Goal: Connect with others: Establish contact or relationships with other users

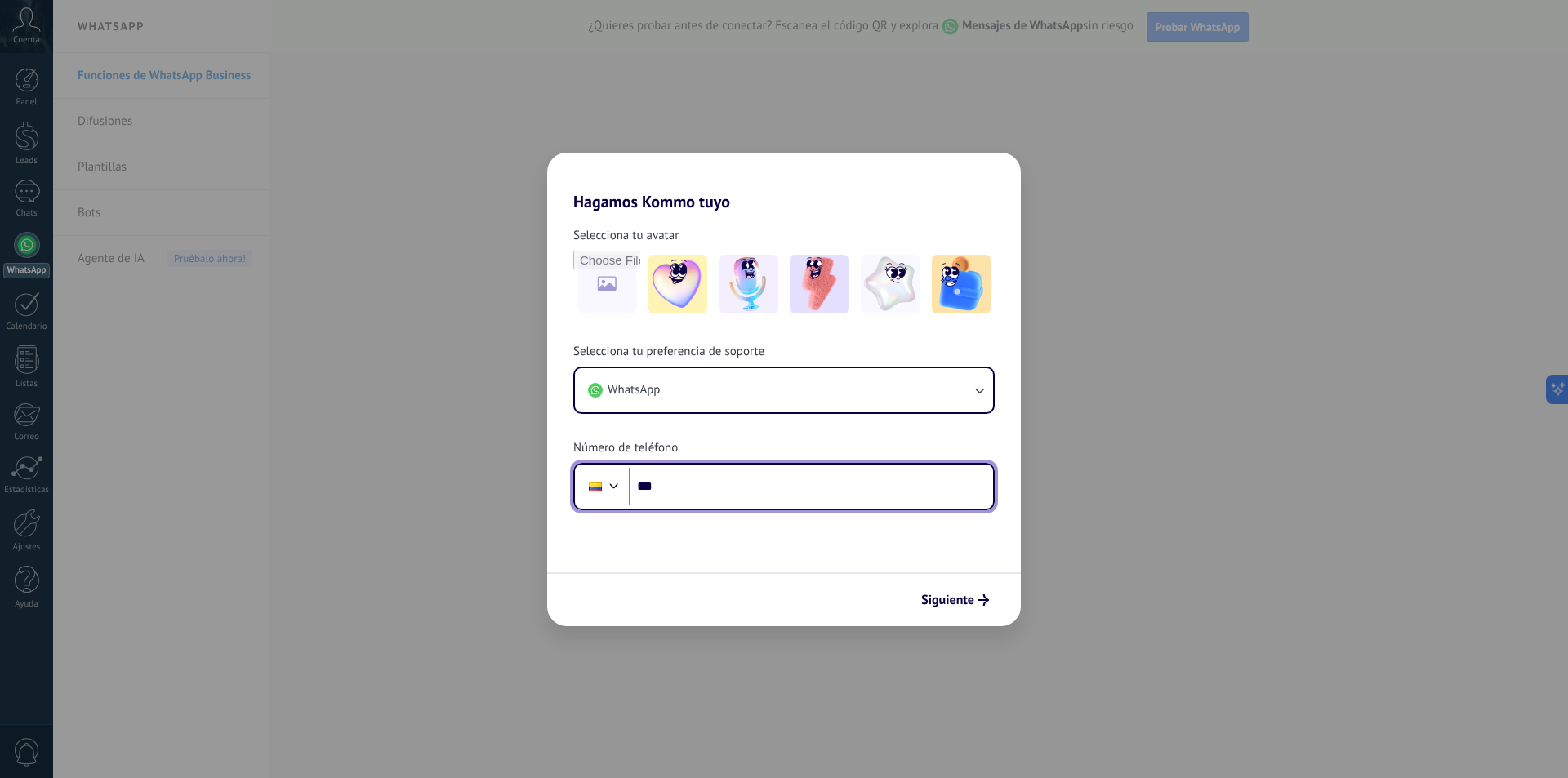
click at [805, 481] on input "***" at bounding box center [811, 486] width 365 height 37
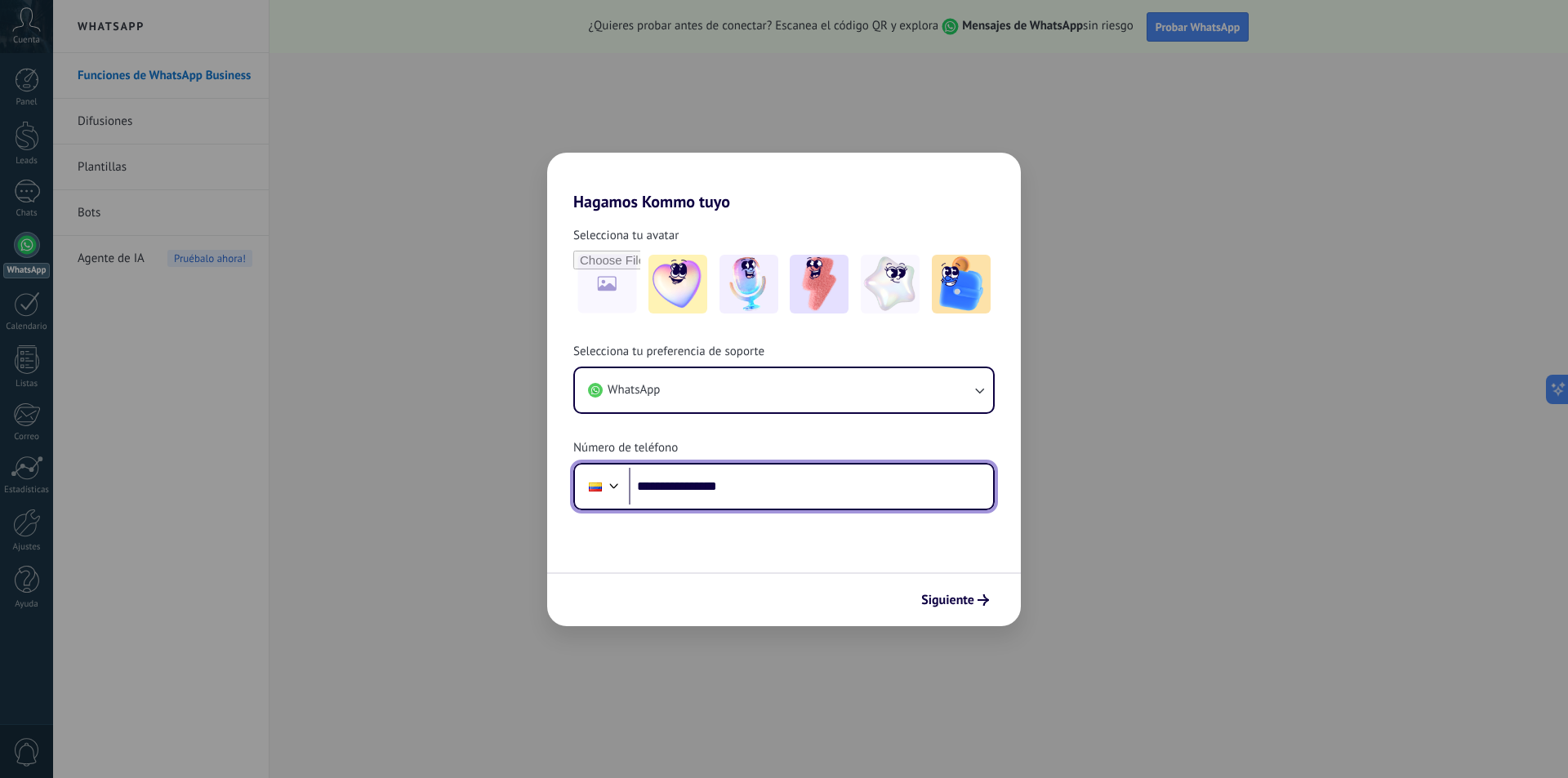
type input "**********"
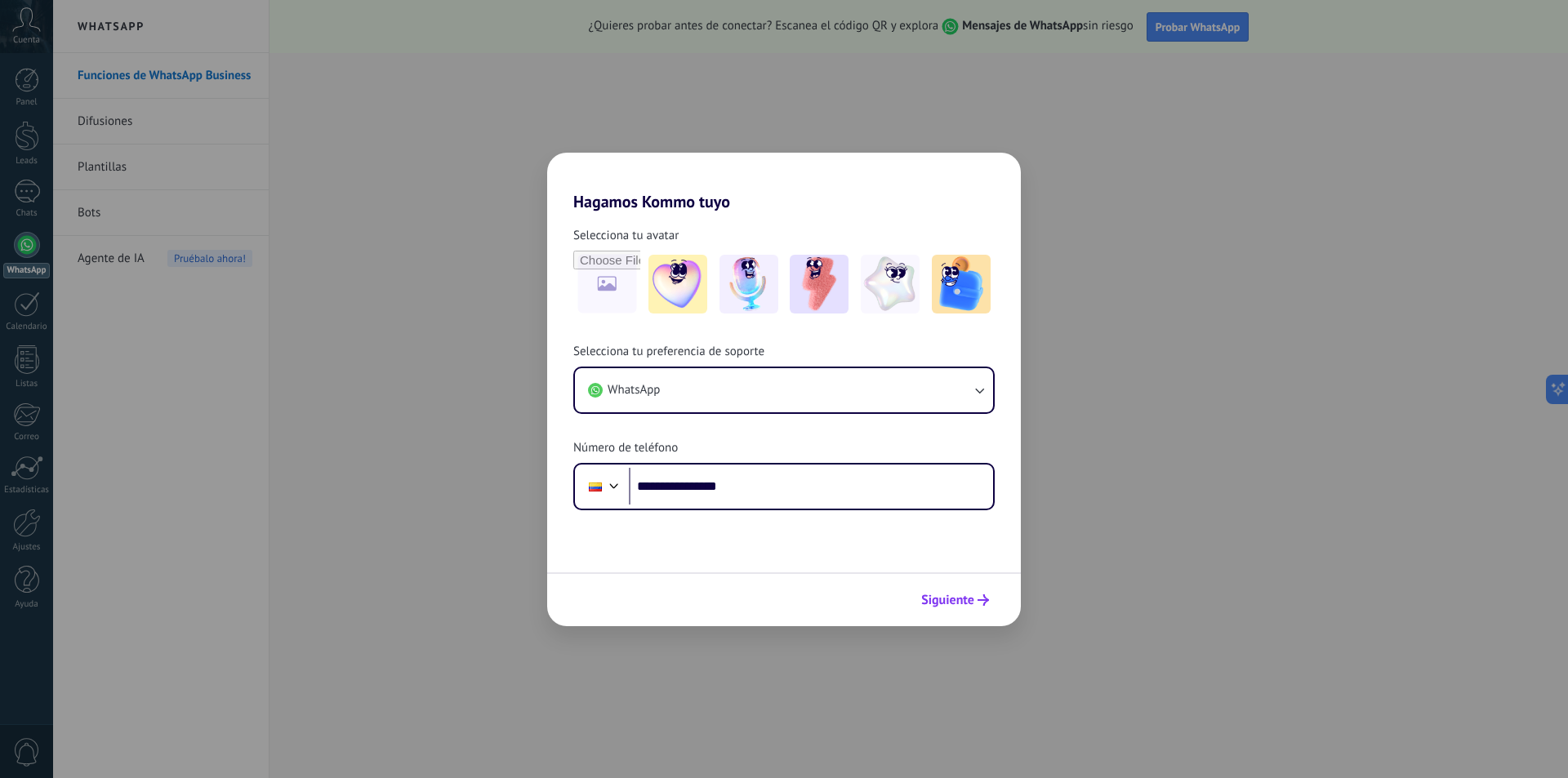
click at [994, 600] on button "Siguiente" at bounding box center [954, 600] width 83 height 28
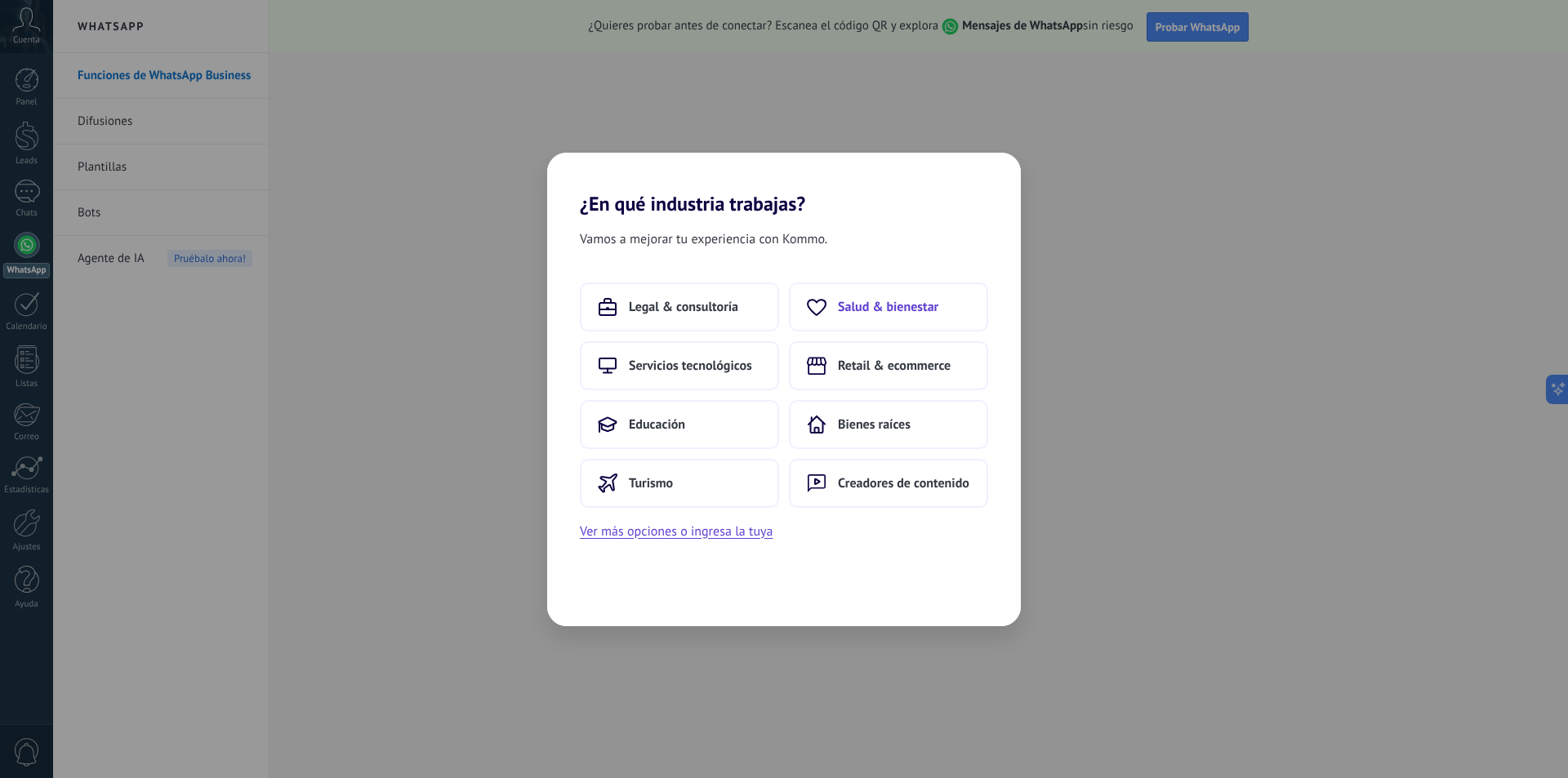
click at [855, 317] on button "Salud & bienestar" at bounding box center [888, 307] width 199 height 49
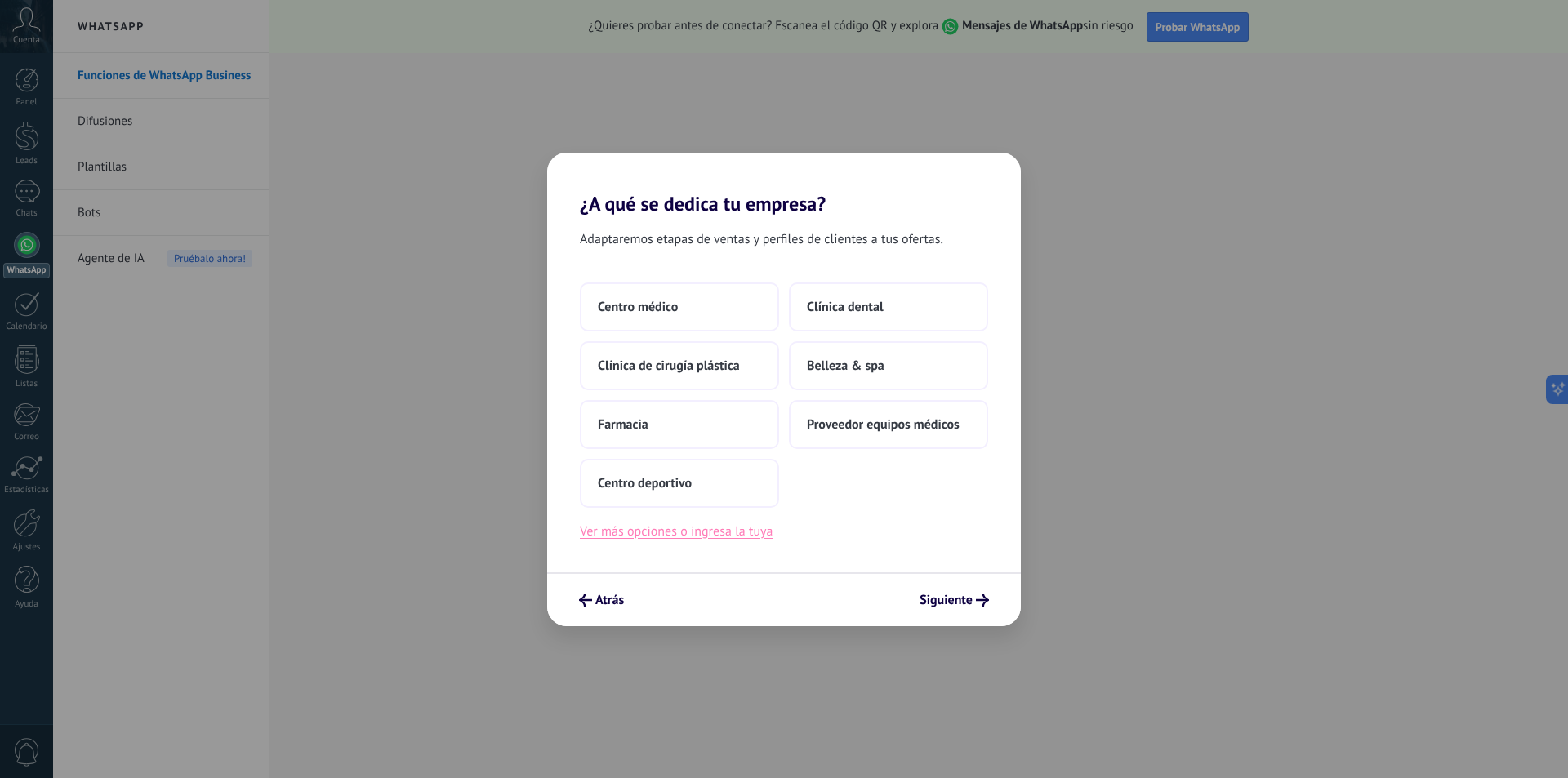
click at [730, 535] on button "Ver más opciones o ingresa la tuya" at bounding box center [675, 531] width 193 height 21
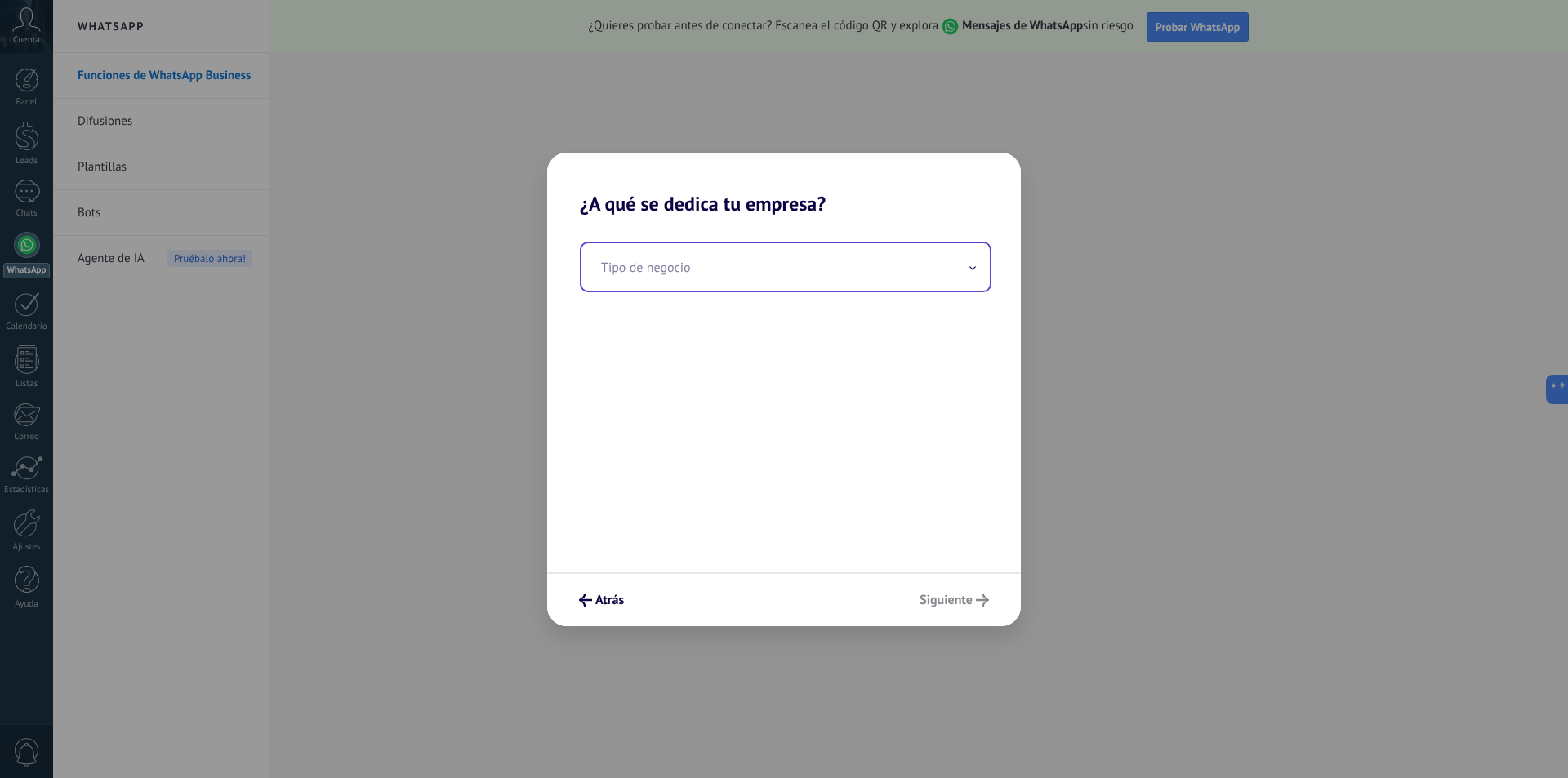
click at [736, 257] on input "text" at bounding box center [785, 267] width 408 height 47
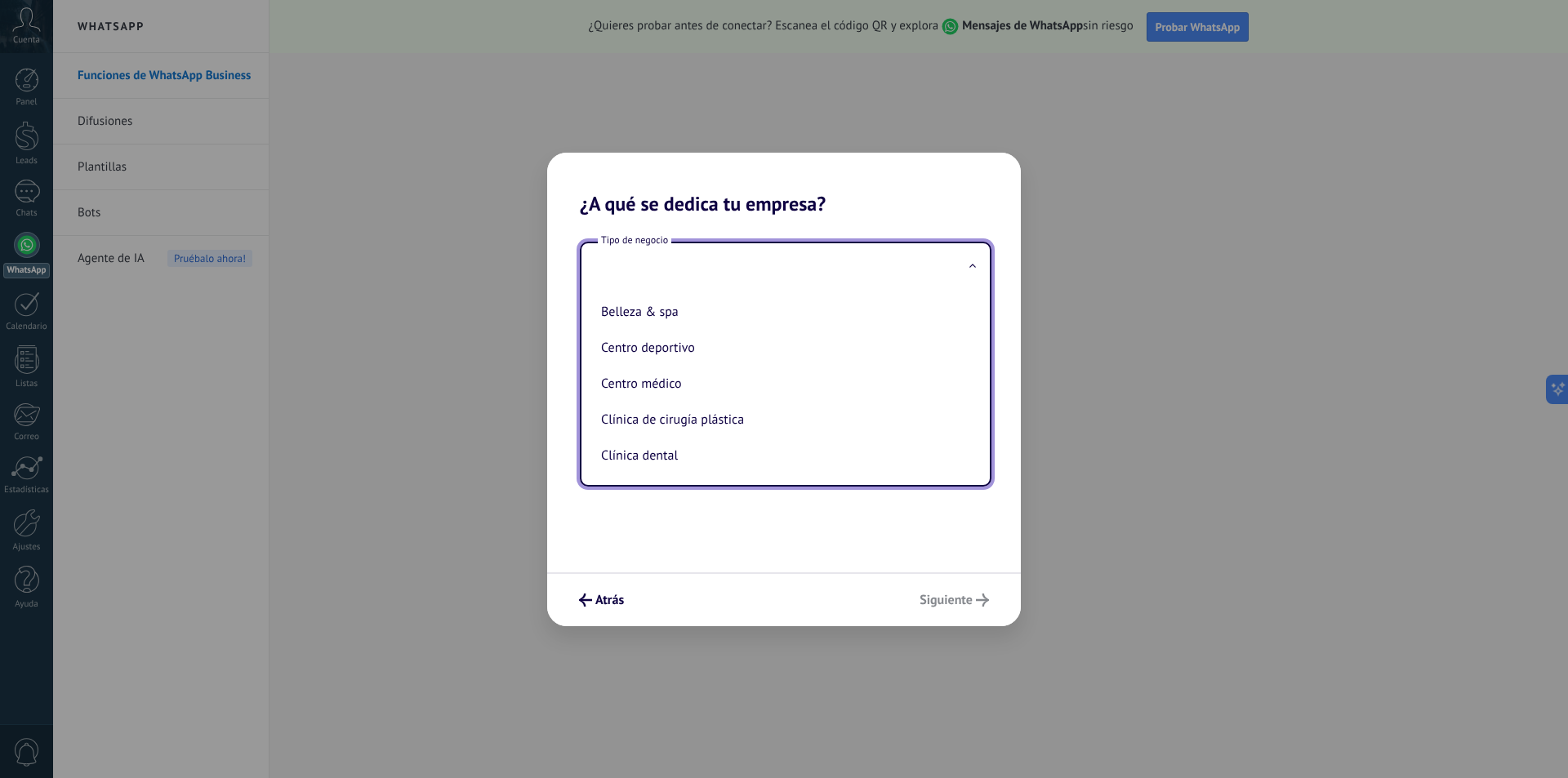
click at [697, 274] on input "text" at bounding box center [785, 267] width 408 height 47
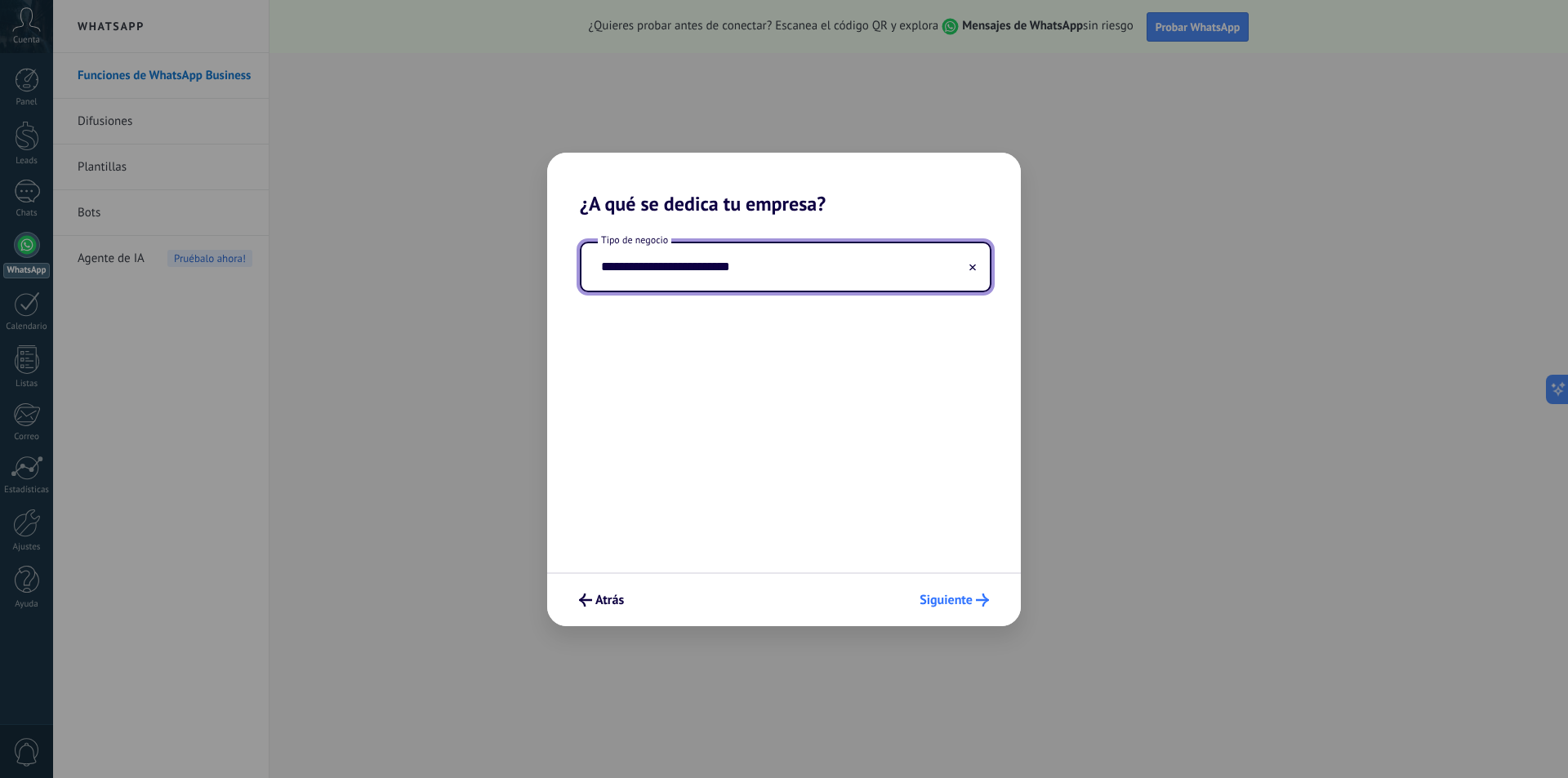
type input "**********"
click at [947, 608] on button "Siguiente" at bounding box center [954, 600] width 84 height 28
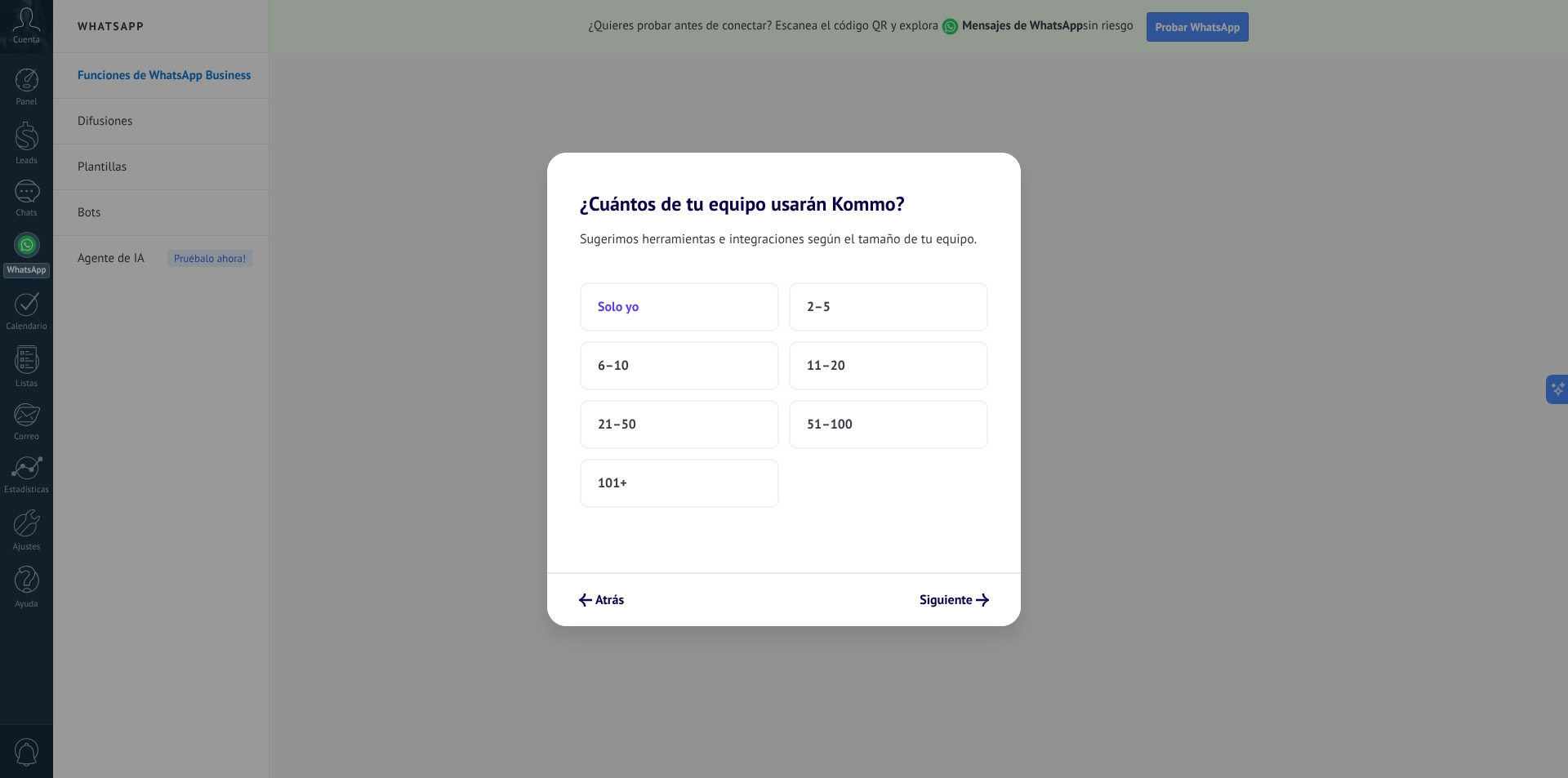
click at [696, 312] on button "Solo yo" at bounding box center [679, 307] width 199 height 49
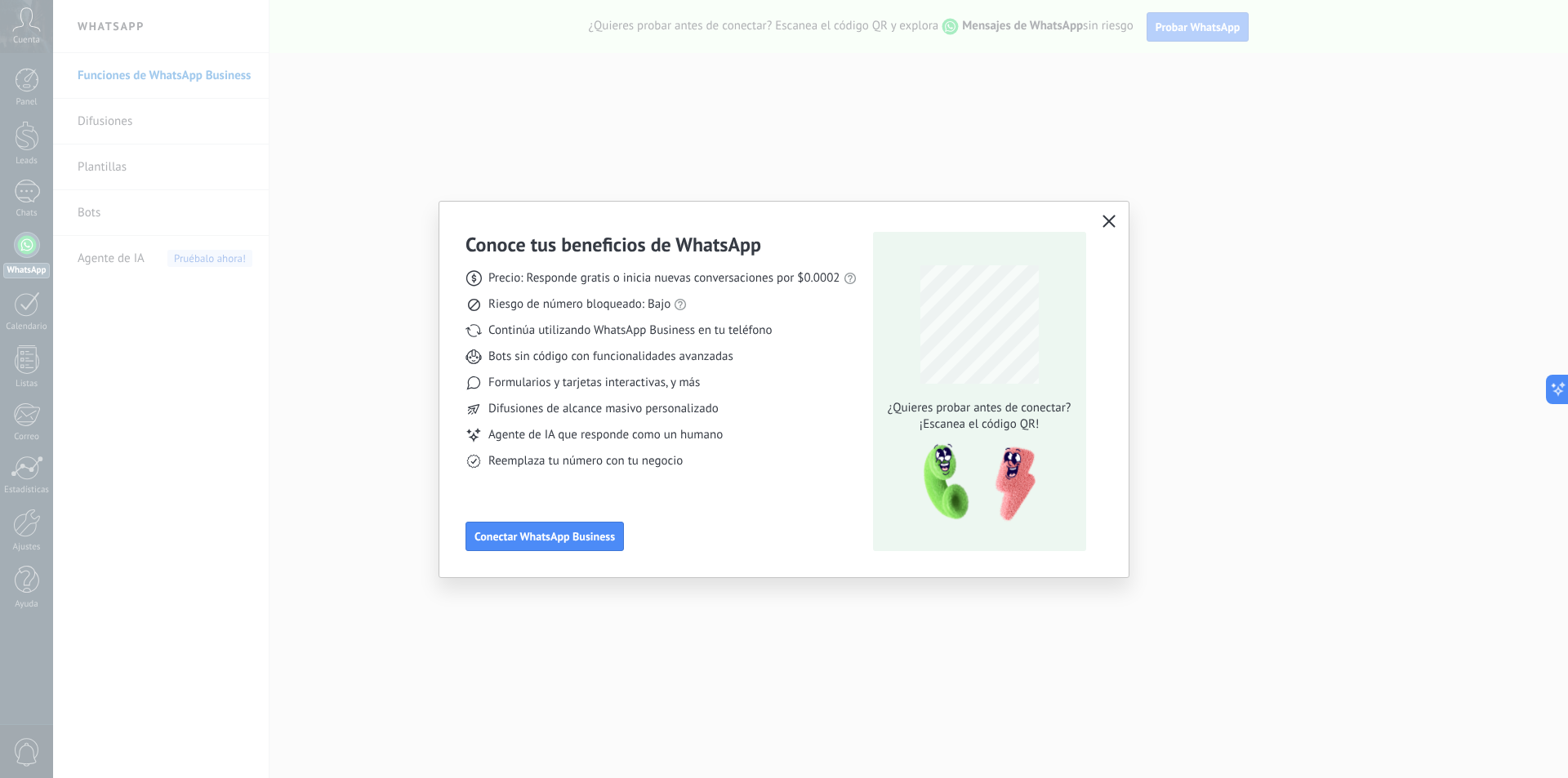
click at [1113, 221] on icon "button" at bounding box center [1109, 221] width 13 height 13
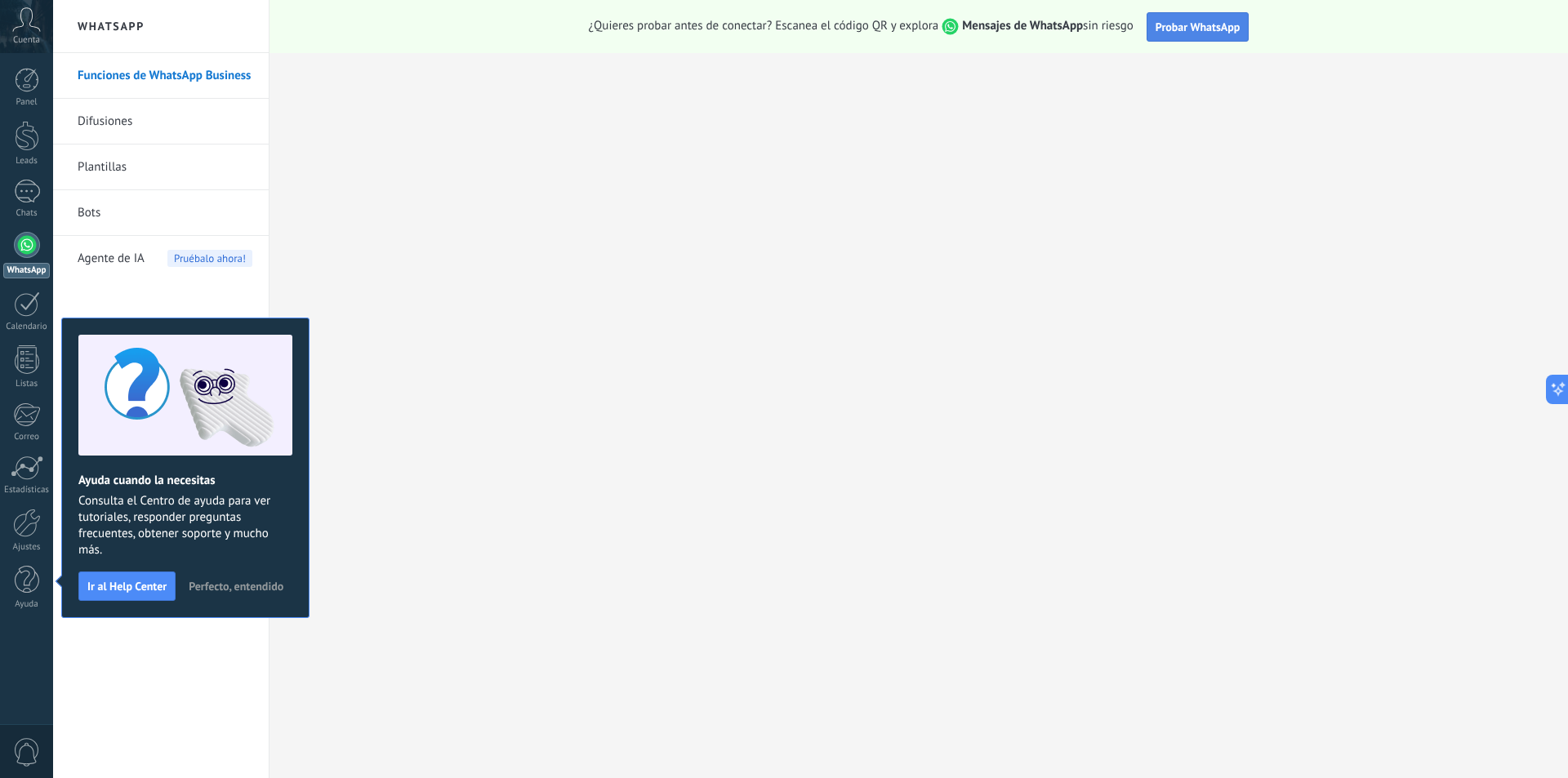
click at [1192, 20] on span "Probar WhatsApp" at bounding box center [1197, 27] width 85 height 15
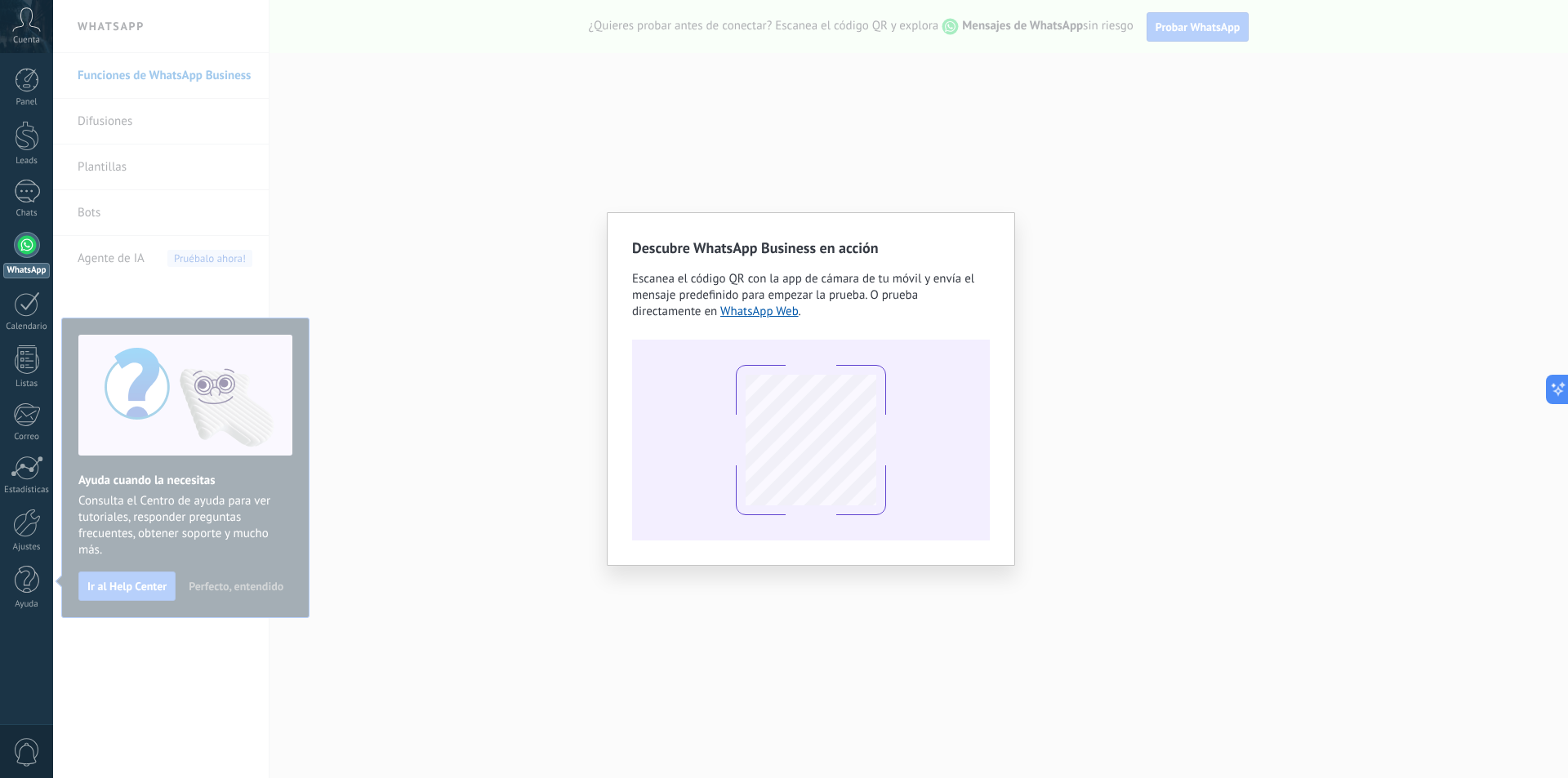
click at [1349, 187] on div "Descubre WhatsApp Business en acción Escanea el código QR con la app de cámara …" at bounding box center [810, 389] width 1514 height 778
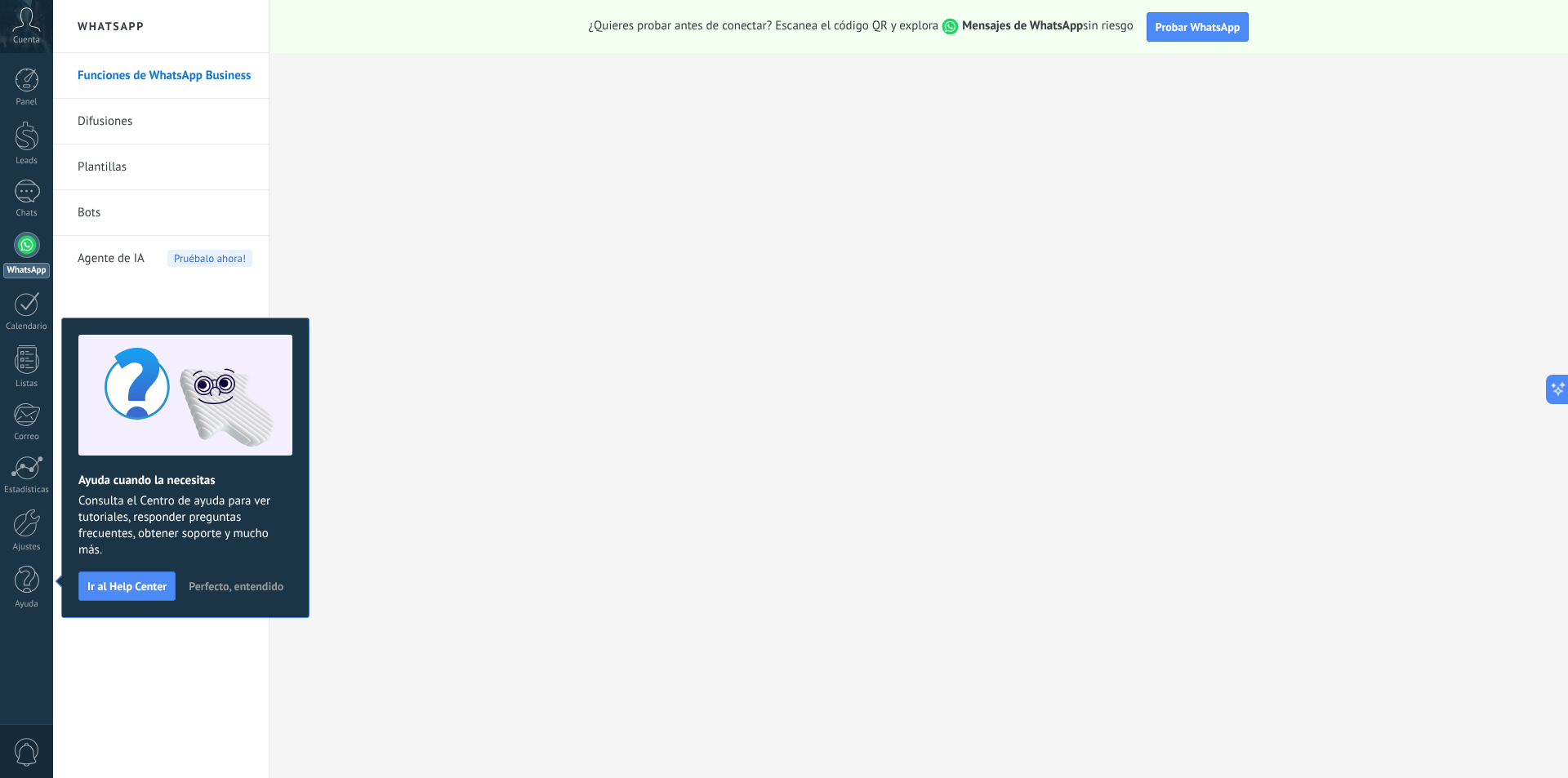
click at [90, 164] on link "Plantillas" at bounding box center [165, 166] width 175 height 46
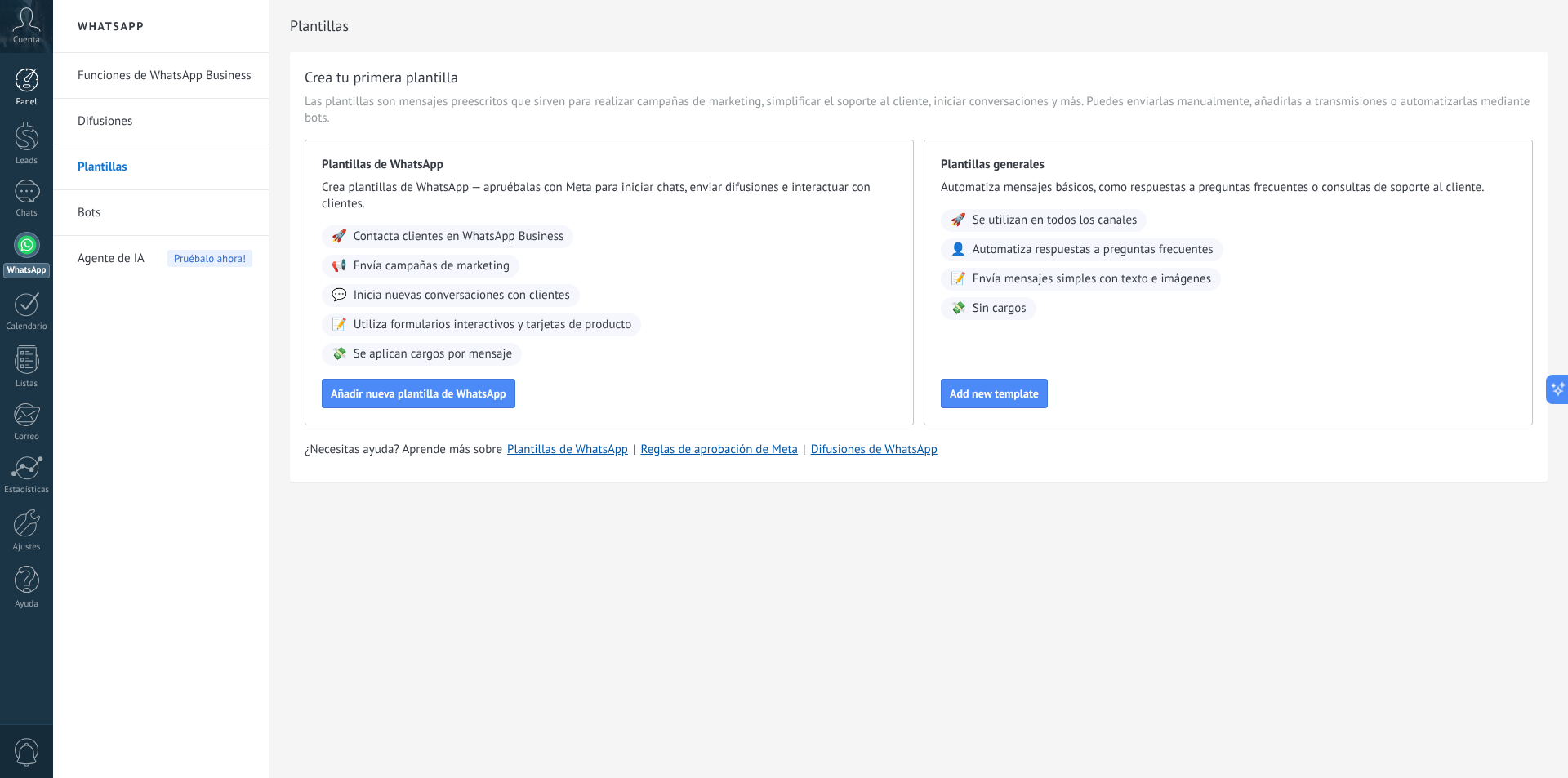
click at [29, 85] on div at bounding box center [27, 80] width 24 height 24
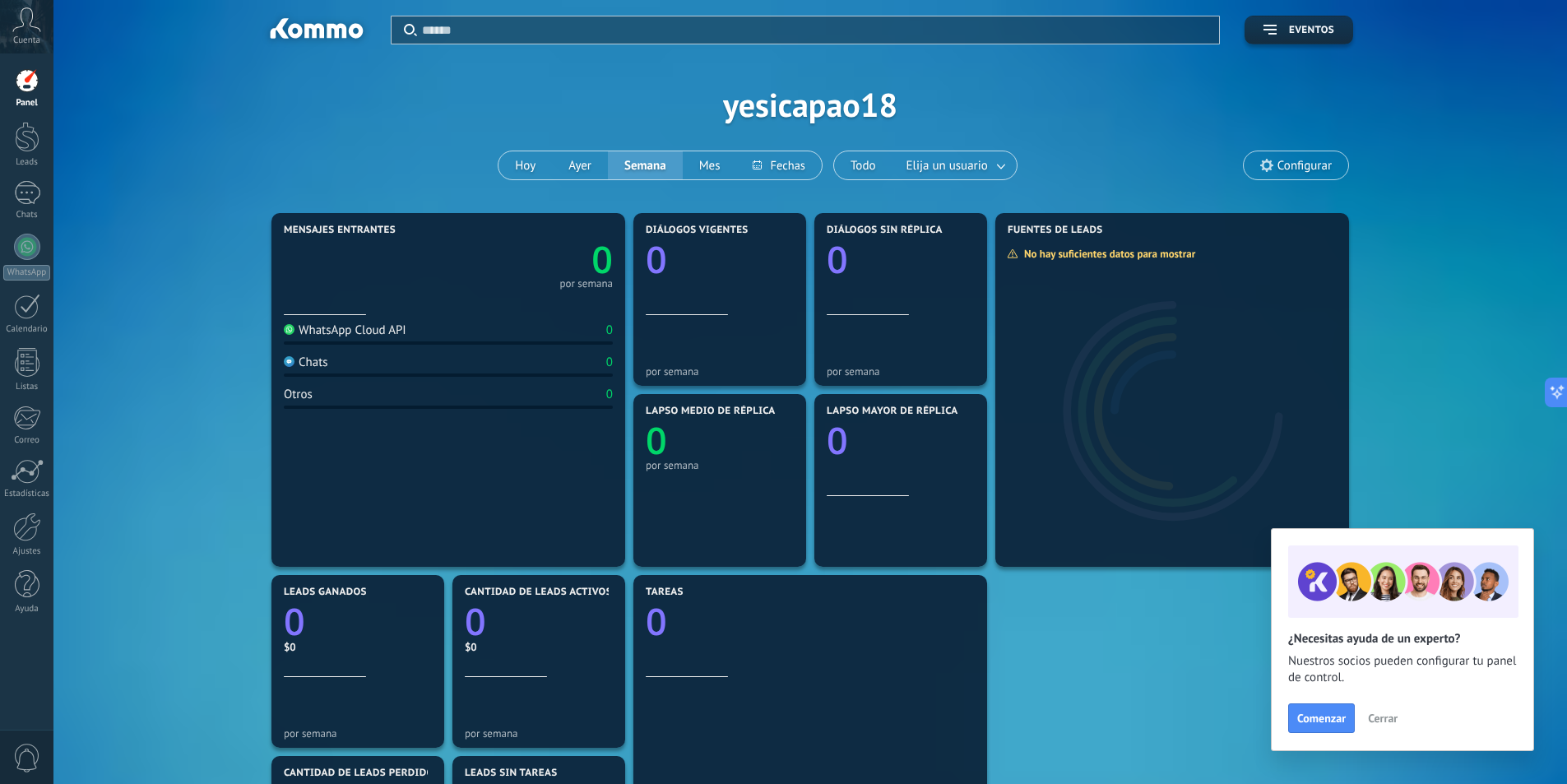
click at [22, 32] on div "Cuenta" at bounding box center [26, 26] width 53 height 53
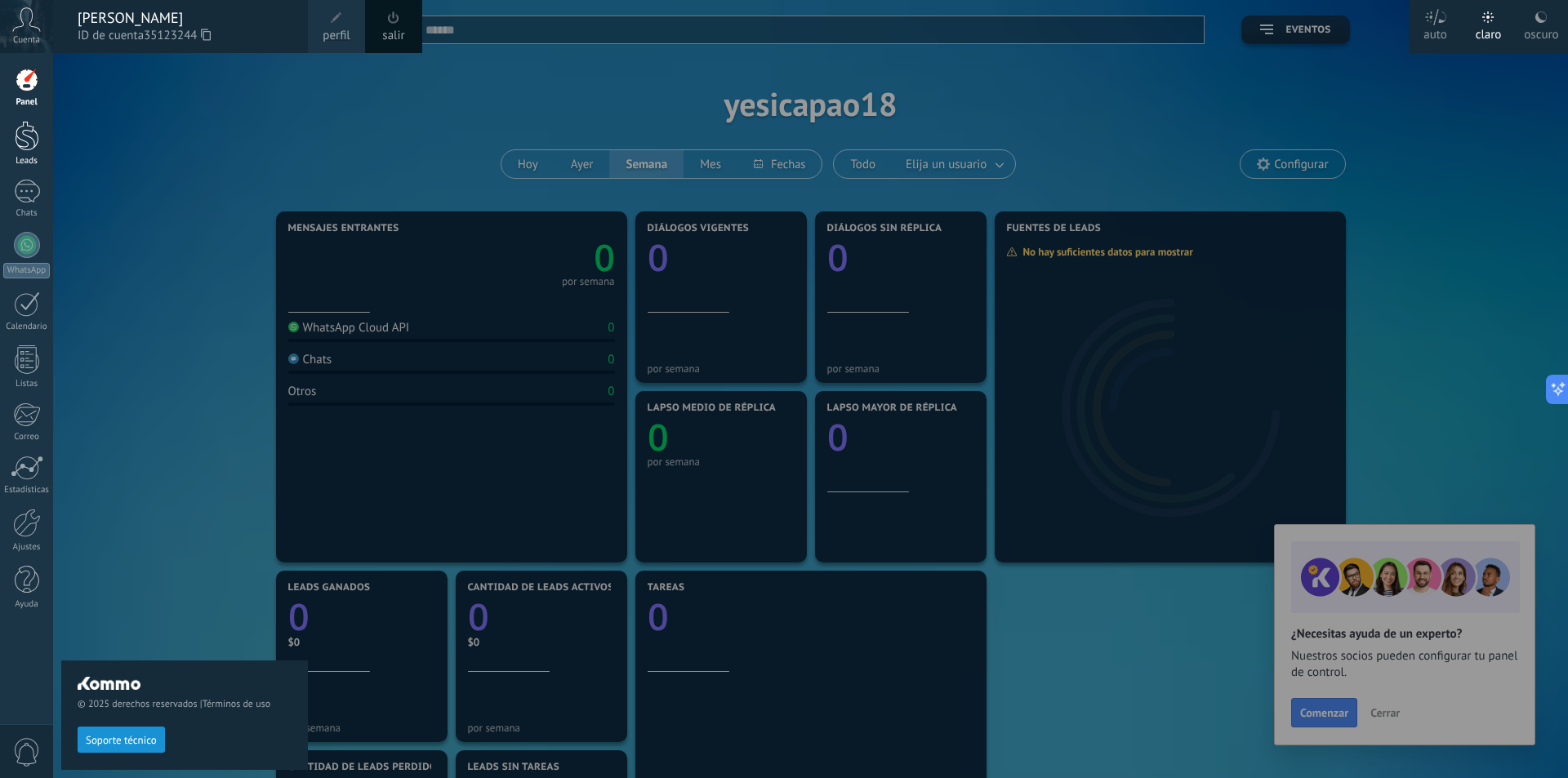
click at [16, 137] on div at bounding box center [27, 136] width 24 height 30
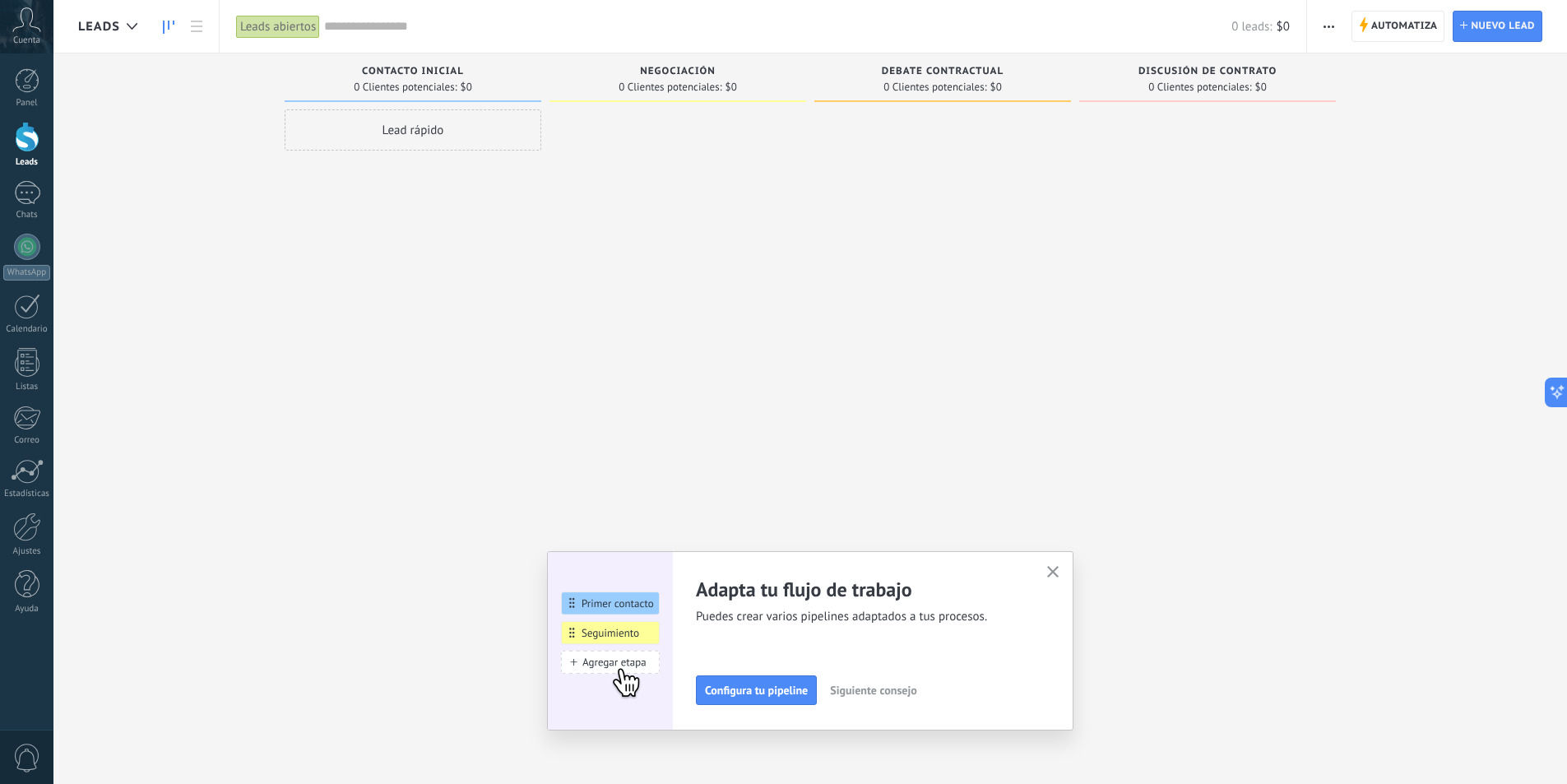
click at [1060, 573] on icon "button" at bounding box center [1053, 571] width 12 height 12
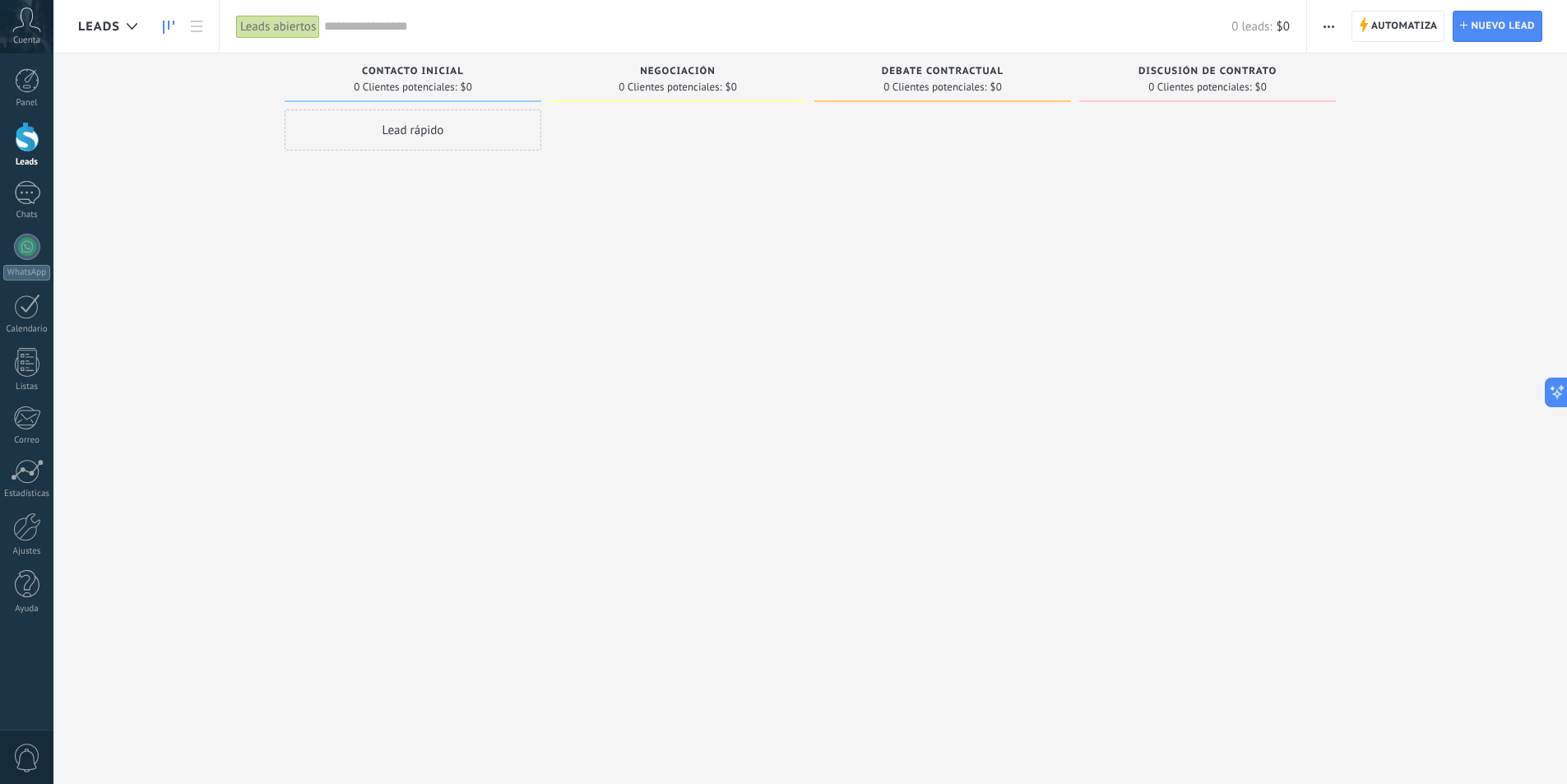
click at [35, 31] on icon at bounding box center [26, 20] width 29 height 24
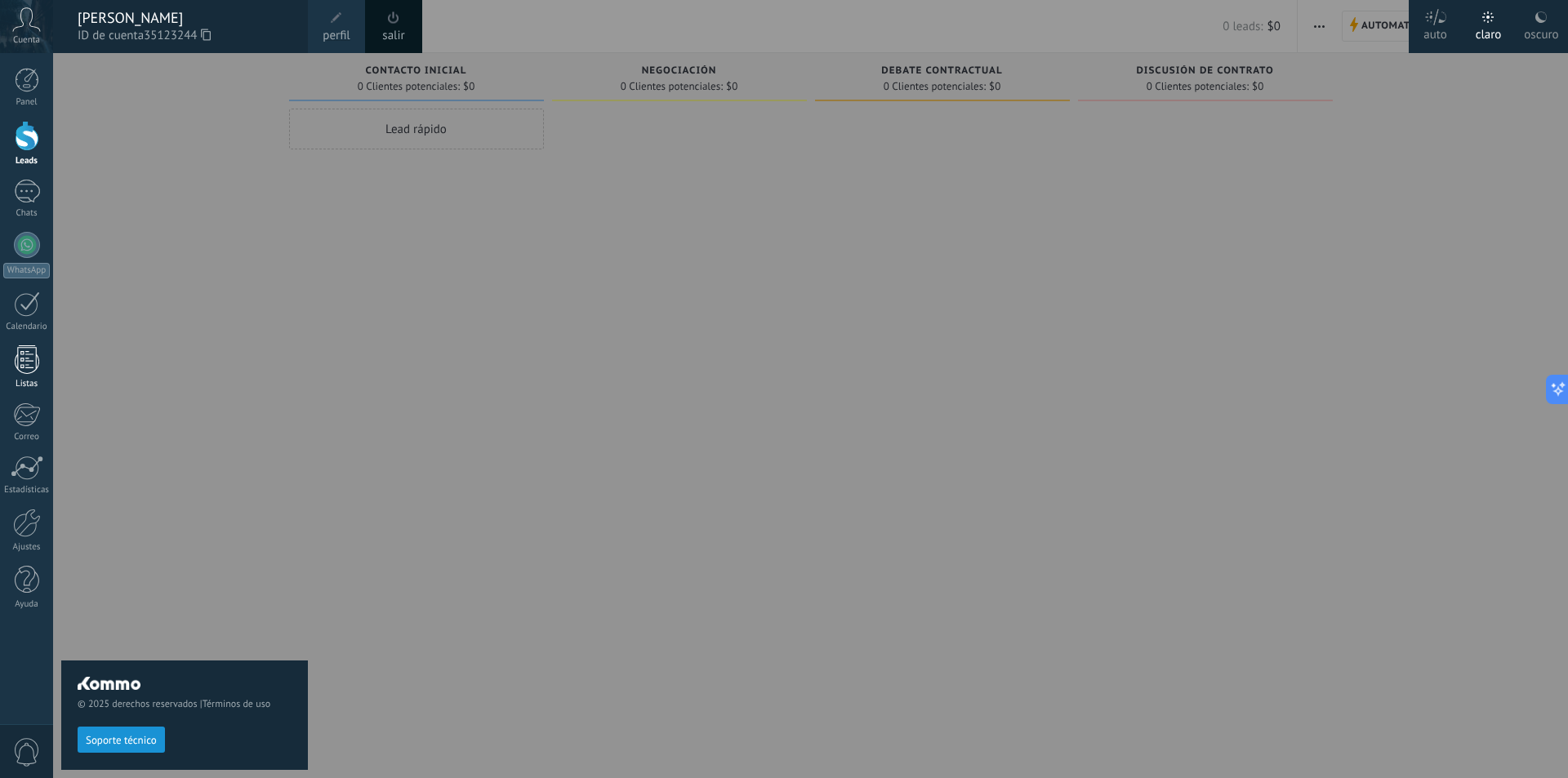
click at [37, 368] on div at bounding box center [27, 359] width 24 height 29
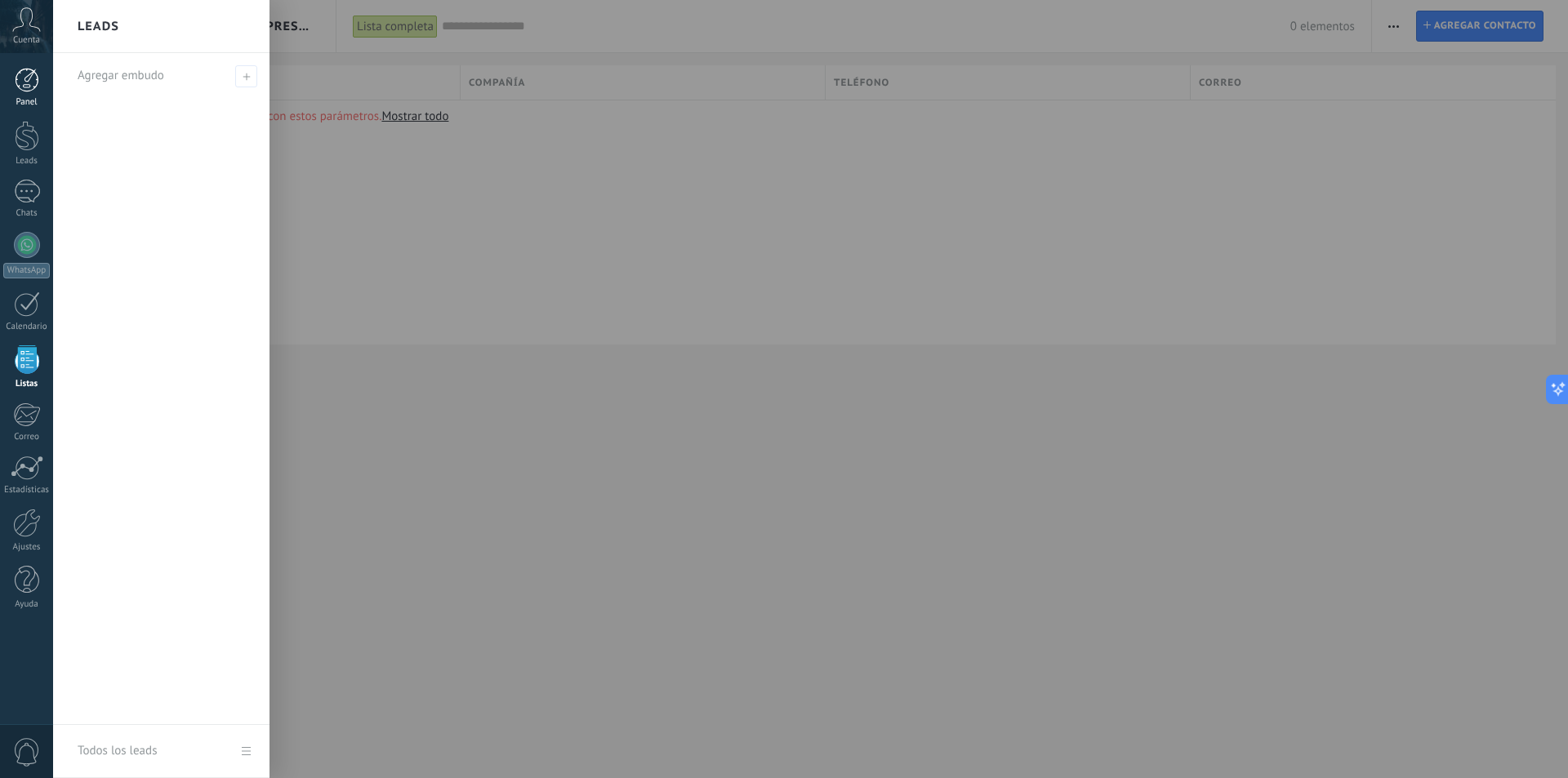
click at [23, 83] on div at bounding box center [27, 80] width 24 height 24
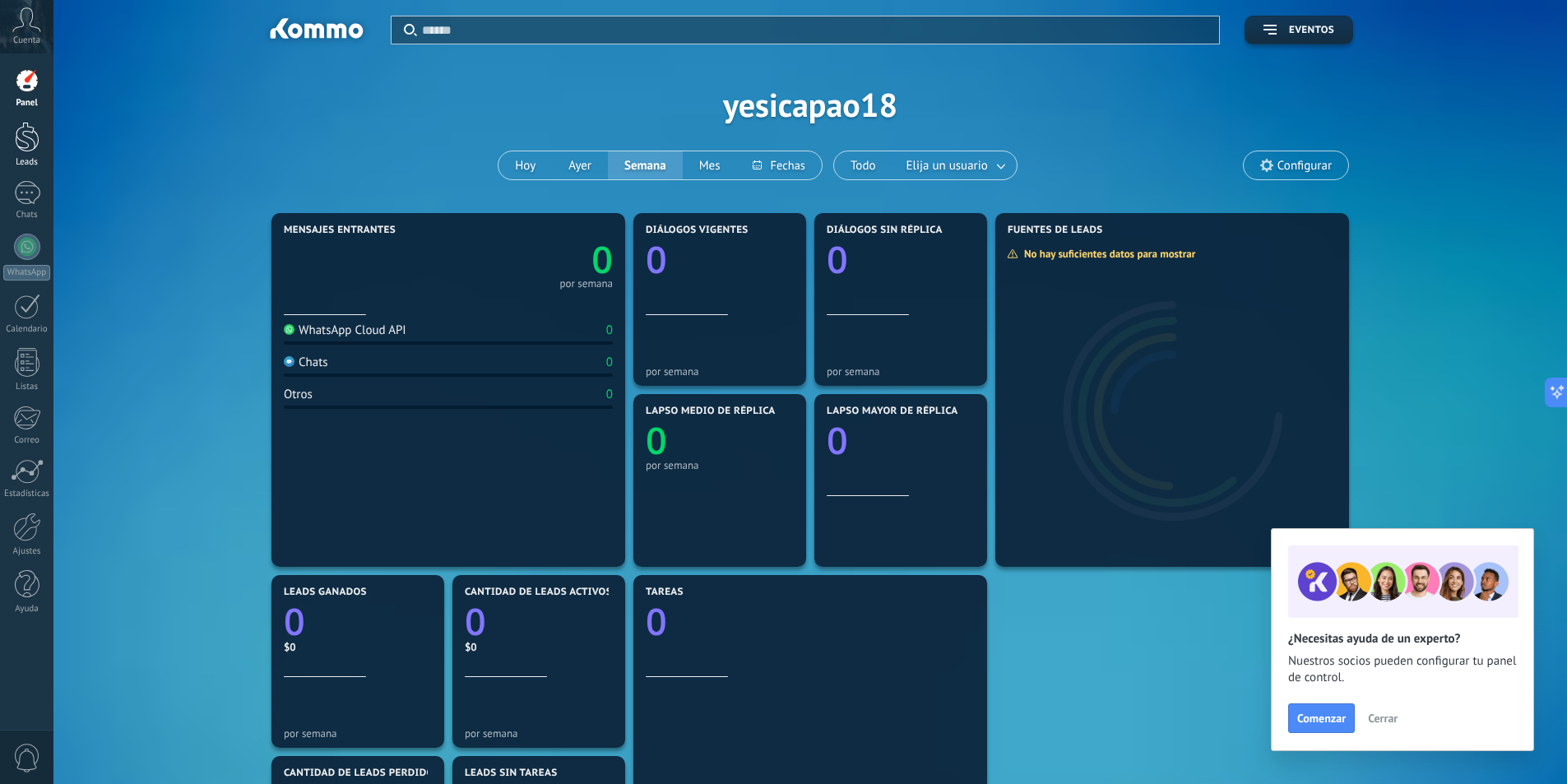
click at [33, 133] on div at bounding box center [27, 137] width 24 height 30
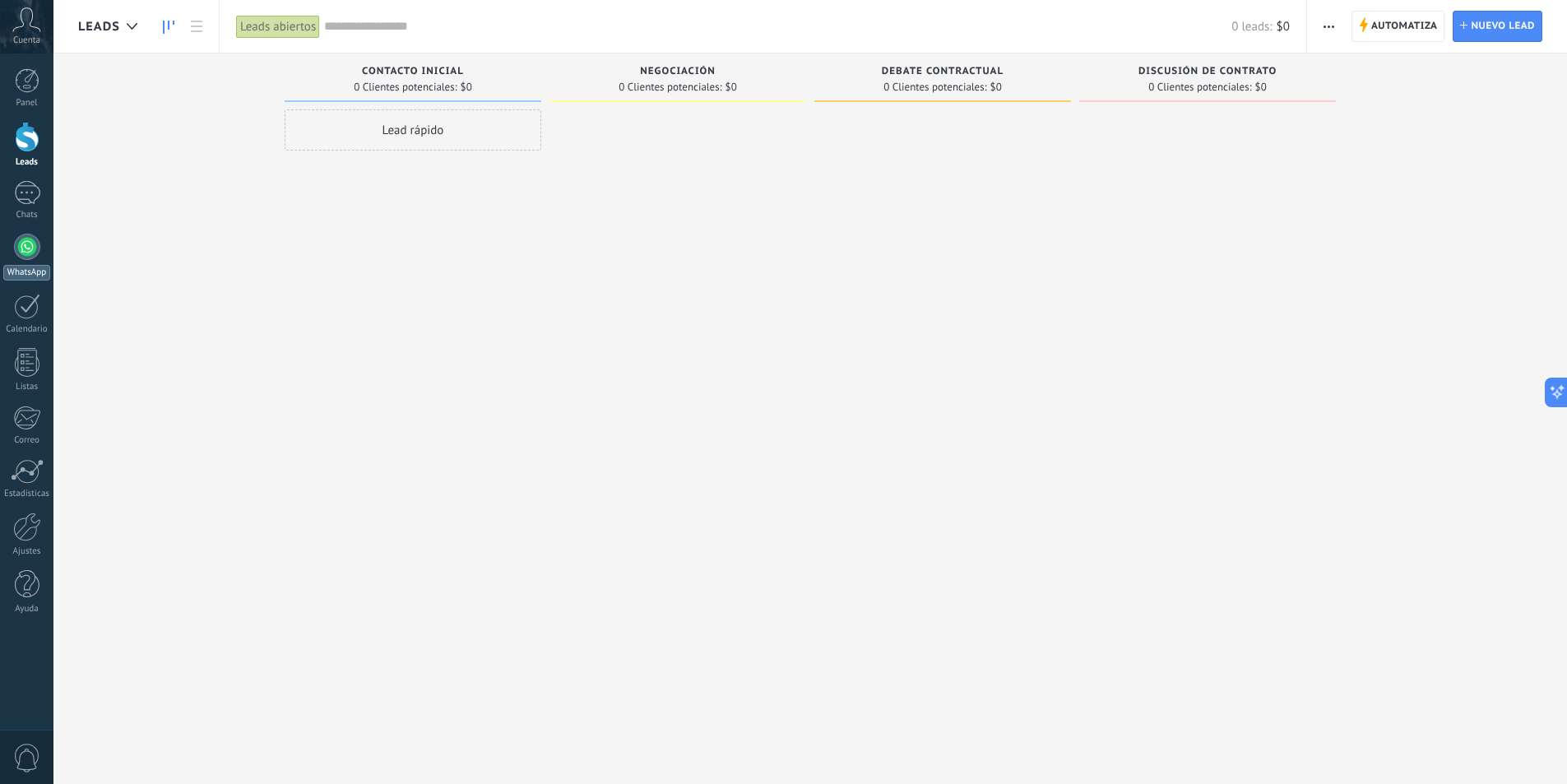
click at [25, 247] on div at bounding box center [27, 246] width 26 height 26
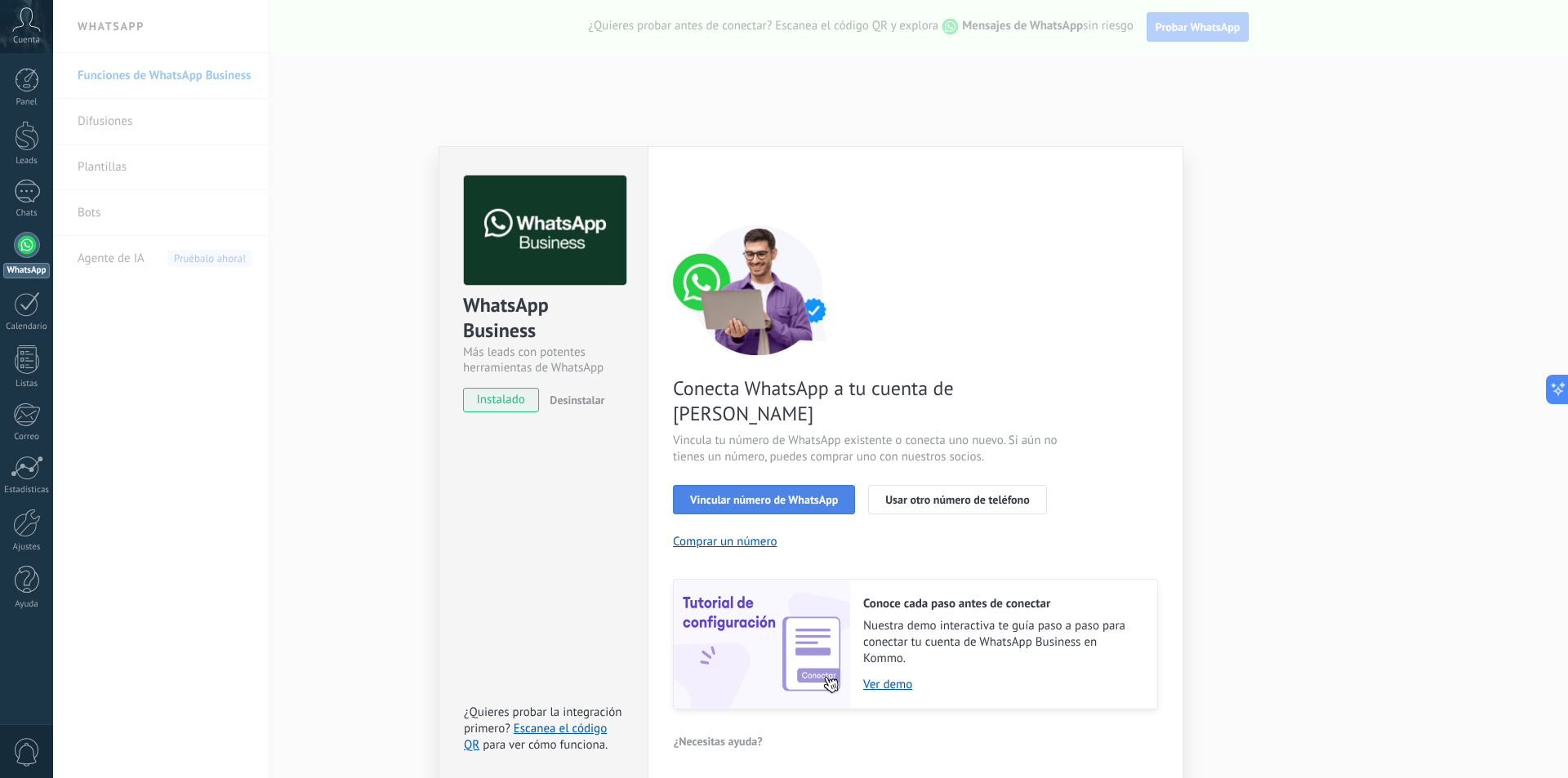
click at [783, 494] on span "Vincular número de WhatsApp" at bounding box center [764, 499] width 148 height 11
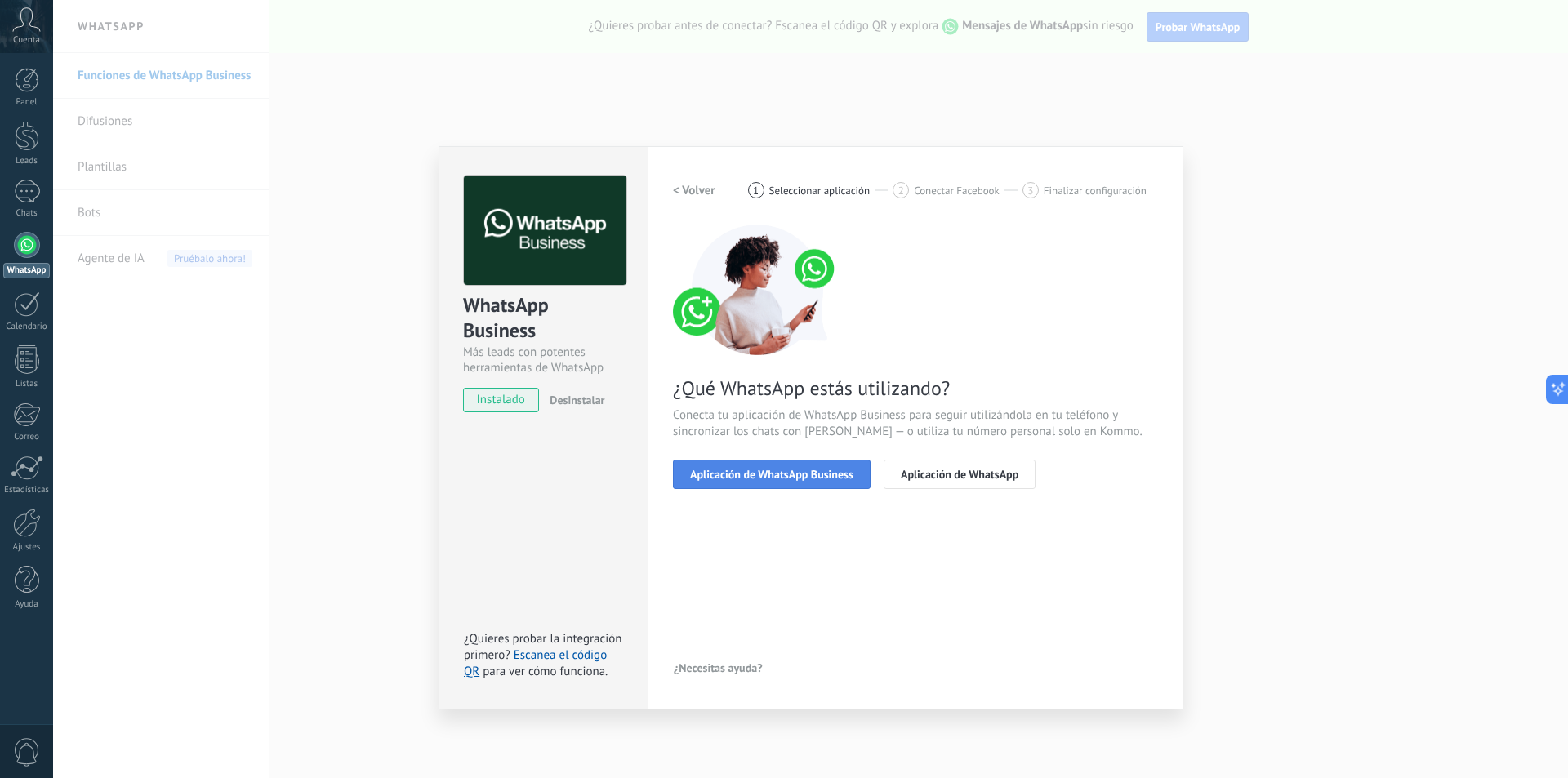
click at [786, 477] on span "Aplicación de WhatsApp Business" at bounding box center [772, 474] width 164 height 11
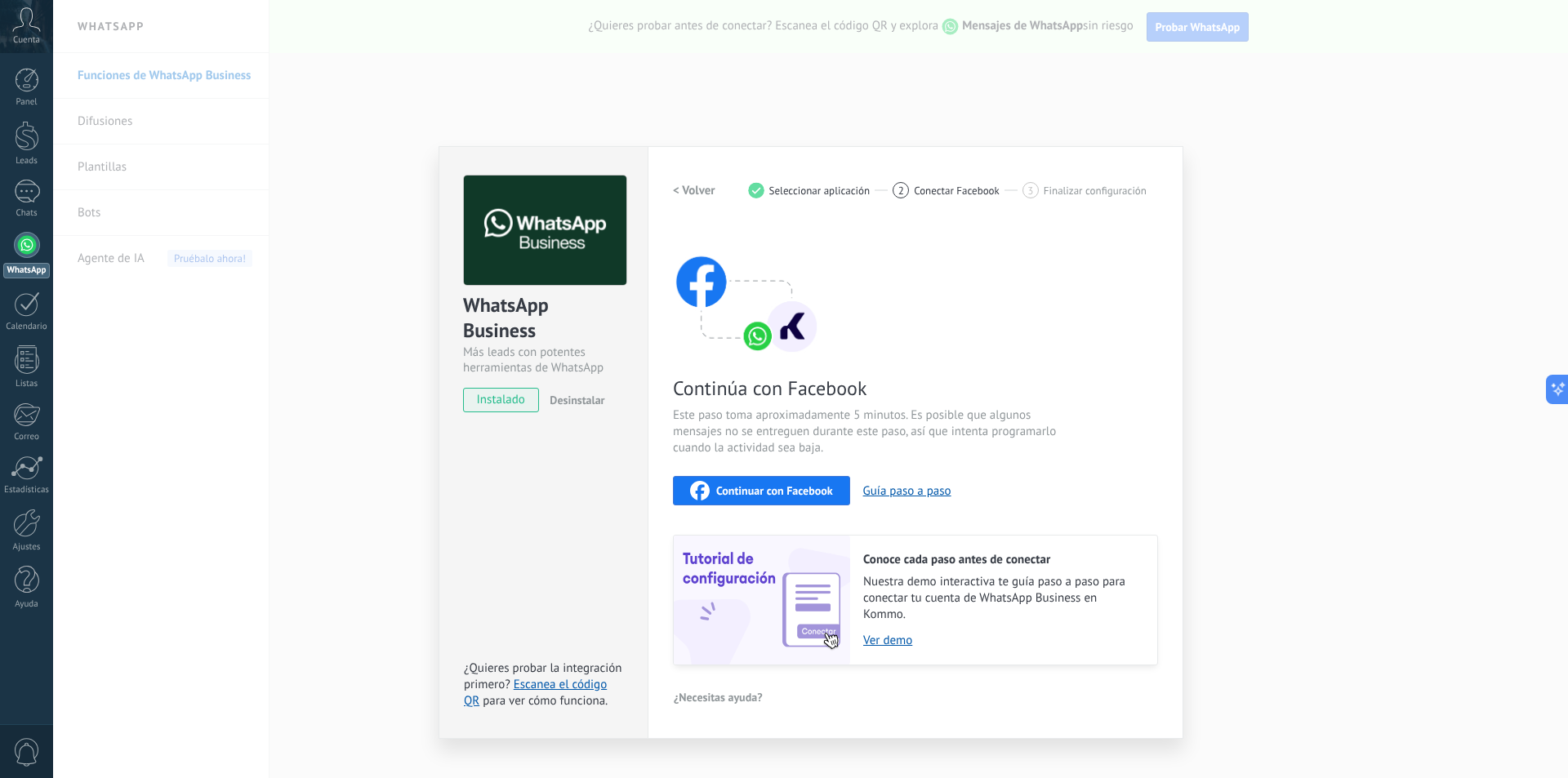
click at [777, 490] on span "Continuar con Facebook" at bounding box center [775, 490] width 117 height 11
click at [1110, 87] on div "WhatsApp Business Más leads con potentes herramientas de WhatsApp instalado Des…" at bounding box center [810, 389] width 1514 height 778
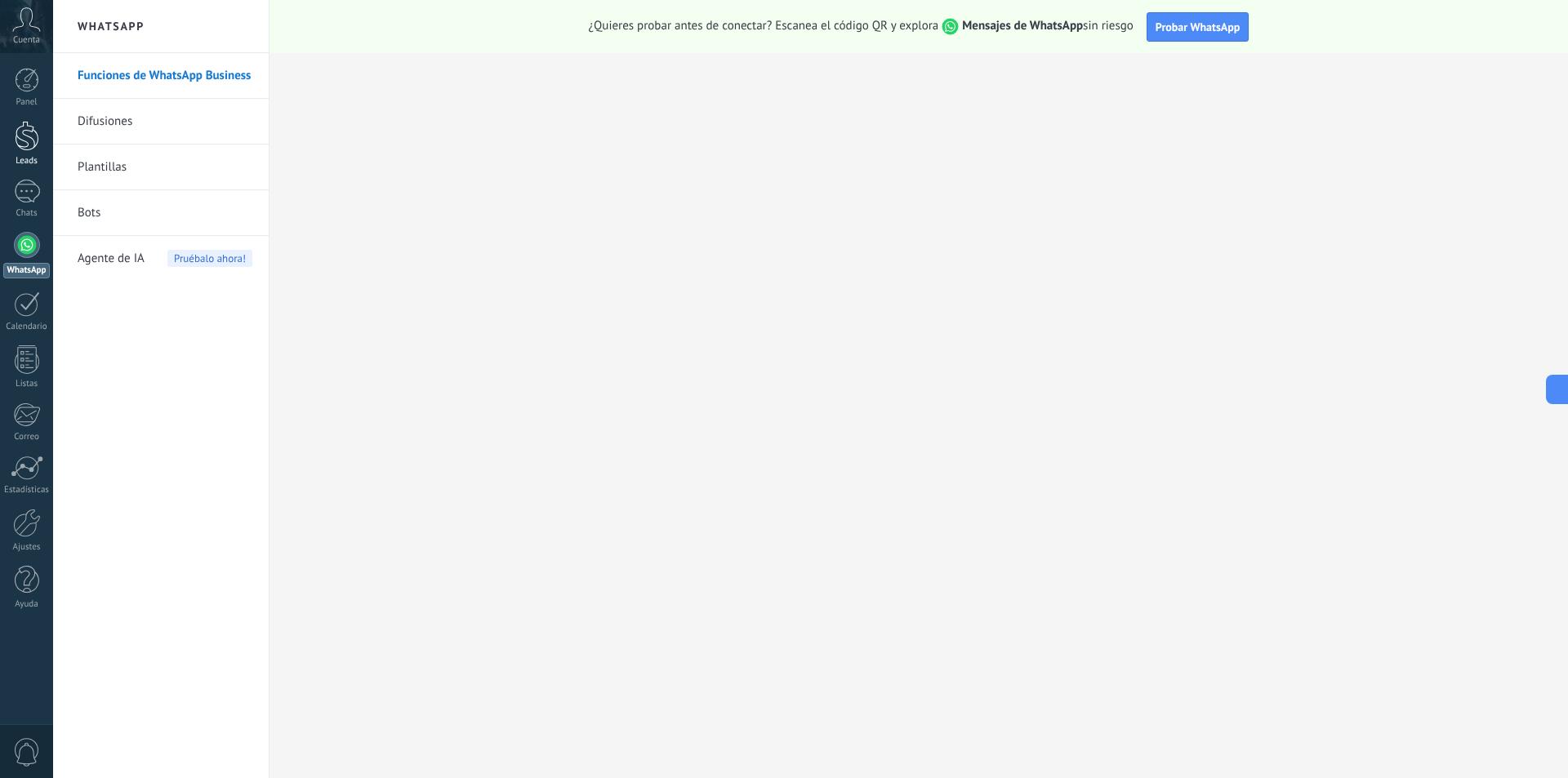
click at [23, 133] on div at bounding box center [27, 136] width 24 height 30
